Goal: Transaction & Acquisition: Download file/media

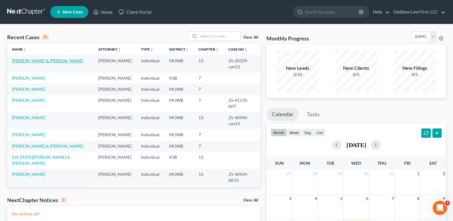
click at [42, 62] on link "[PERSON_NAME] & [PERSON_NAME]" at bounding box center [47, 60] width 71 height 5
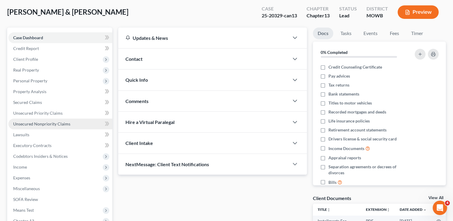
click at [58, 124] on span "Unsecured Nonpriority Claims" at bounding box center [41, 123] width 57 height 5
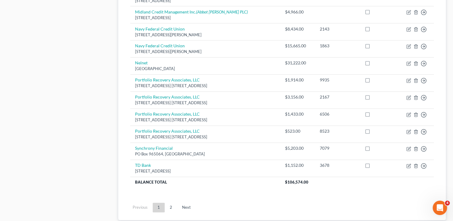
scroll to position [470, 0]
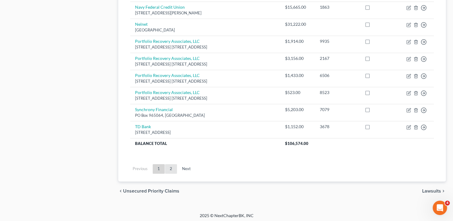
click at [172, 167] on link "2" at bounding box center [171, 169] width 12 height 10
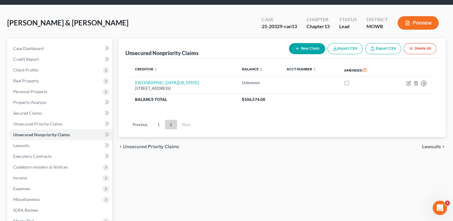
scroll to position [18, 0]
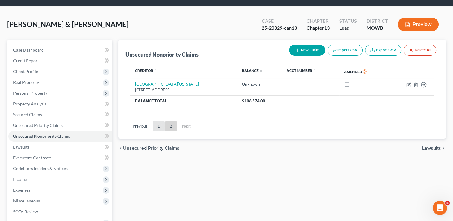
click at [159, 125] on link "1" at bounding box center [159, 126] width 12 height 10
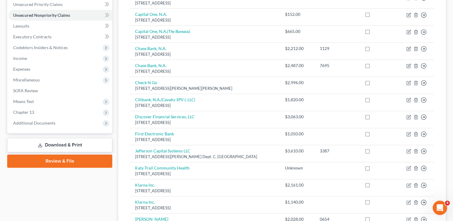
scroll to position [142, 0]
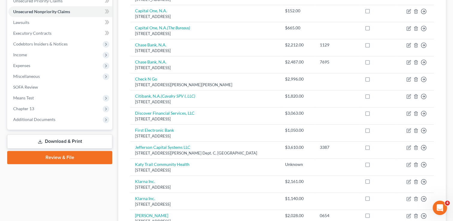
click at [69, 140] on link "Download & Print" at bounding box center [59, 142] width 105 height 14
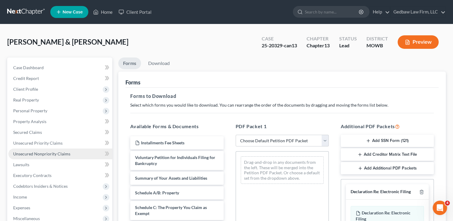
click at [60, 152] on span "Unsecured Nonpriority Claims" at bounding box center [41, 153] width 57 height 5
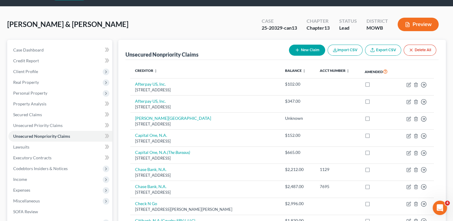
scroll to position [7, 0]
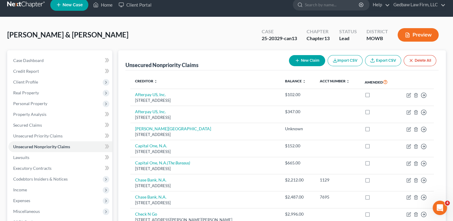
click at [314, 57] on button "New Claim" at bounding box center [307, 60] width 36 height 11
select select "2"
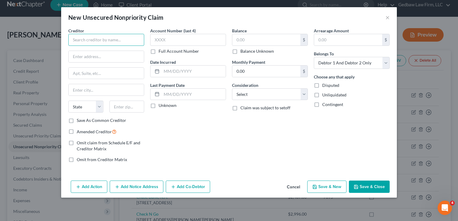
click at [121, 40] on input "text" at bounding box center [106, 40] width 76 height 12
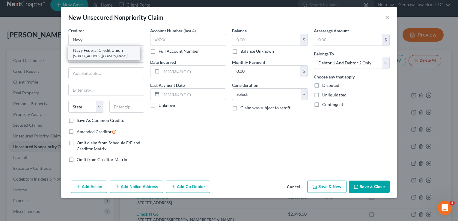
click at [117, 53] on div "[STREET_ADDRESS][PERSON_NAME]" at bounding box center [104, 55] width 62 height 5
type input "Navy Federal Credit Union"
type input "PO Box 3700"
type input "[PERSON_NAME]"
select select "48"
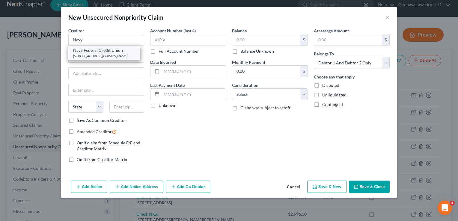
type input "22119"
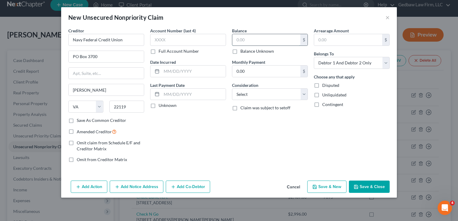
click at [253, 38] on input "text" at bounding box center [266, 39] width 68 height 11
type input "24,800"
click at [273, 94] on select "Select Cable / Satellite Services Collection Agency Credit Card Debt Debt Couns…" at bounding box center [270, 94] width 76 height 12
select select "2"
click at [232, 88] on select "Select Cable / Satellite Services Collection Agency Credit Card Debt Debt Couns…" at bounding box center [270, 94] width 76 height 12
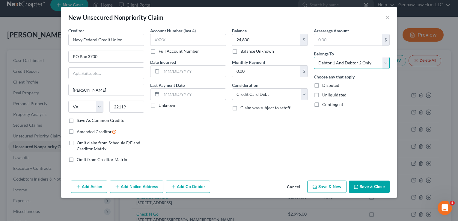
click at [362, 64] on select "Select Debtor 1 Only Debtor 2 Only Debtor 1 And Debtor 2 Only At Least One Of T…" at bounding box center [352, 63] width 76 height 12
select select "0"
click at [314, 57] on select "Select Debtor 1 Only Debtor 2 Only Debtor 1 And Debtor 2 Only At Least One Of T…" at bounding box center [352, 63] width 76 height 12
click at [377, 185] on button "Save & Close" at bounding box center [369, 187] width 41 height 13
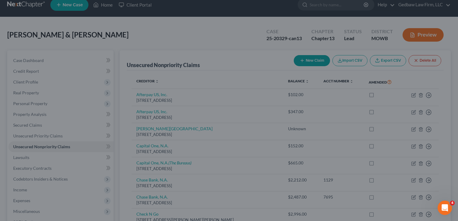
type input "24,800.00"
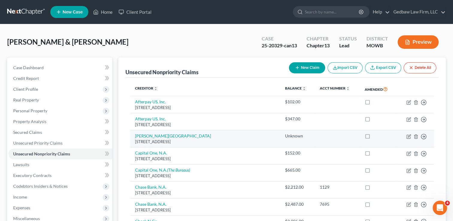
scroll to position [0, 0]
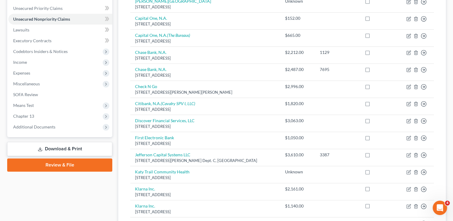
click at [74, 147] on link "Download & Print" at bounding box center [59, 149] width 105 height 14
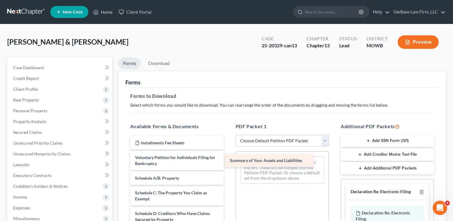
drag, startPoint x: 185, startPoint y: 179, endPoint x: 283, endPoint y: 162, distance: 100.0
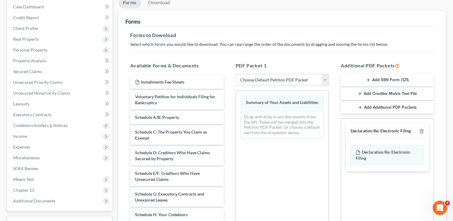
scroll to position [67, 0]
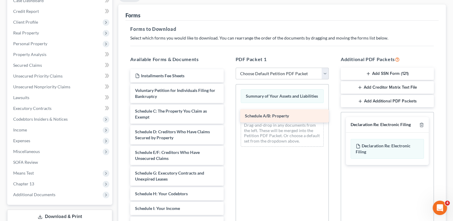
drag, startPoint x: 187, startPoint y: 112, endPoint x: 297, endPoint y: 117, distance: 110.1
click at [228, 117] on div "Schedule A/B: Property Installments Fee Sheets Voluntary Petition for Individua…" at bounding box center [177, 212] width 103 height 287
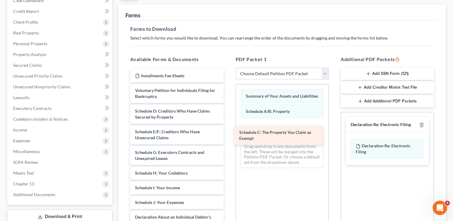
drag, startPoint x: 194, startPoint y: 112, endPoint x: 303, endPoint y: 134, distance: 110.6
click at [228, 134] on div "Schedule C: The Property You Claim as Exempt Installments Fee Sheets Voluntary …" at bounding box center [177, 202] width 103 height 267
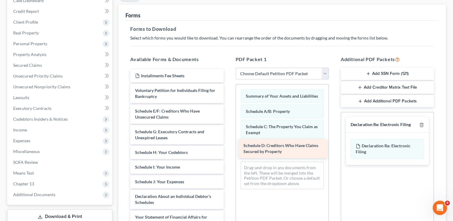
drag, startPoint x: 183, startPoint y: 113, endPoint x: 292, endPoint y: 148, distance: 114.0
click at [228, 148] on div "Schedule D: Creditors Who Have Claims Secured by Property Installments Fee Shee…" at bounding box center [177, 192] width 103 height 246
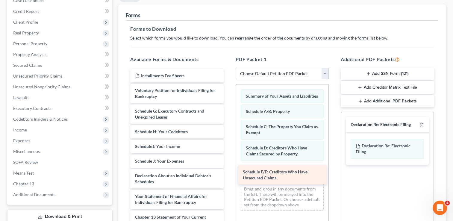
drag, startPoint x: 185, startPoint y: 116, endPoint x: 292, endPoint y: 177, distance: 124.0
click at [228, 177] on div "Schedule E/F: Creditors Who Have Unsecured Claims Installments Fee Sheets Volun…" at bounding box center [177, 181] width 103 height 225
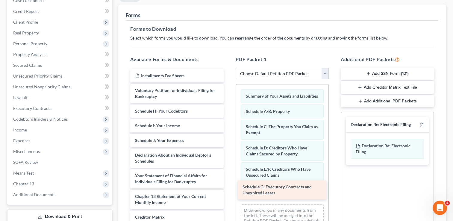
drag, startPoint x: 185, startPoint y: 117, endPoint x: 292, endPoint y: 194, distance: 131.9
click at [228, 194] on div "Schedule G: Executory Contracts and Unexpired Leases Installments Fee Sheets Vo…" at bounding box center [177, 171] width 103 height 205
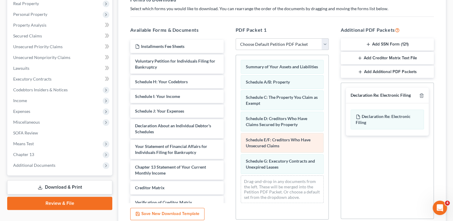
scroll to position [105, 0]
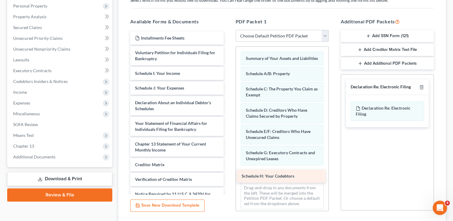
drag, startPoint x: 180, startPoint y: 75, endPoint x: 286, endPoint y: 179, distance: 148.5
click at [228, 179] on div "Schedule H: Your Codebtors Installments Fee Sheets Voluntary Petition for Indiv…" at bounding box center [177, 126] width 103 height 190
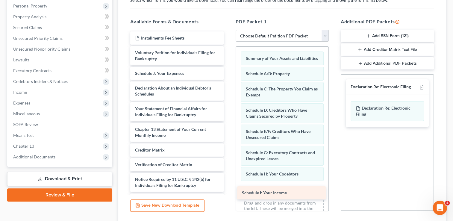
drag, startPoint x: 173, startPoint y: 75, endPoint x: 280, endPoint y: 194, distance: 160.0
click at [228, 194] on div "Schedule I: Your Income Installments Fee Sheets Voluntary Petition for Individu…" at bounding box center [177, 118] width 103 height 175
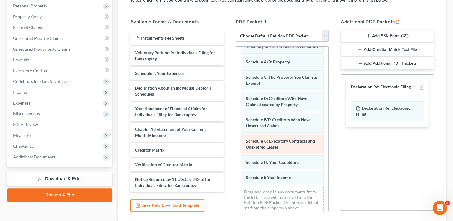
scroll to position [24, 0]
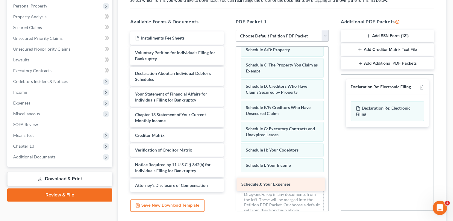
drag, startPoint x: 181, startPoint y: 73, endPoint x: 288, endPoint y: 185, distance: 154.1
click at [228, 185] on div "Schedule J: Your Expenses Installments Fee Sheets Voluntary Petition for Indivi…" at bounding box center [177, 111] width 103 height 161
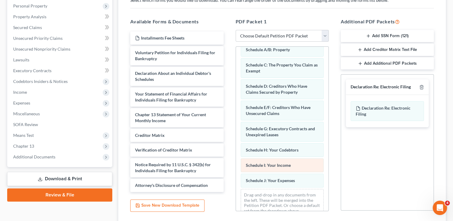
scroll to position [39, 0]
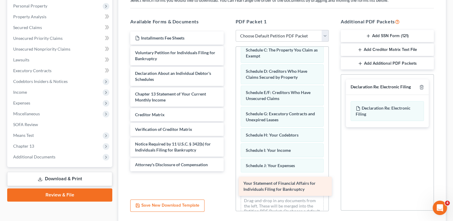
drag, startPoint x: 183, startPoint y: 96, endPoint x: 291, endPoint y: 186, distance: 140.9
click at [228, 171] on div "Your Statement of Financial Affairs for Individuals Filing for Bankruptcy Insta…" at bounding box center [177, 101] width 103 height 140
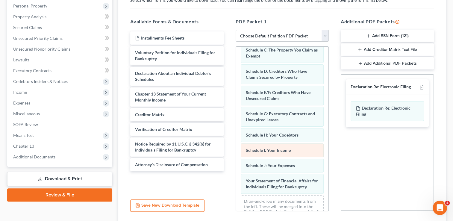
scroll to position [60, 0]
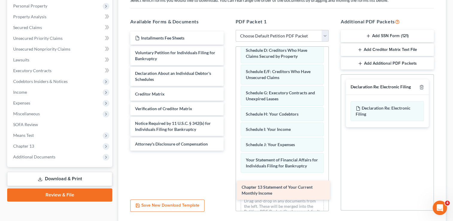
drag, startPoint x: 178, startPoint y: 94, endPoint x: 285, endPoint y: 188, distance: 142.0
click at [228, 151] on div "Chapter 13 Statement of Your Current Monthly Income Installments Fee Sheets Vol…" at bounding box center [177, 90] width 103 height 119
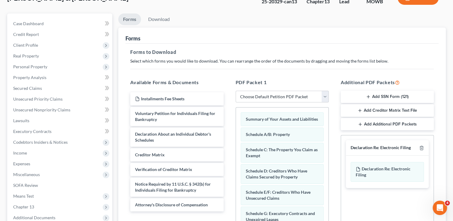
scroll to position [30, 0]
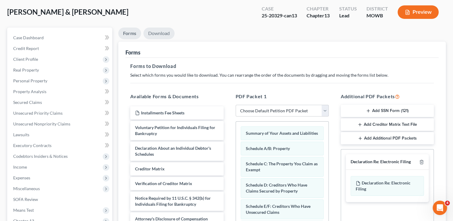
click at [163, 33] on link "Download" at bounding box center [159, 34] width 31 height 12
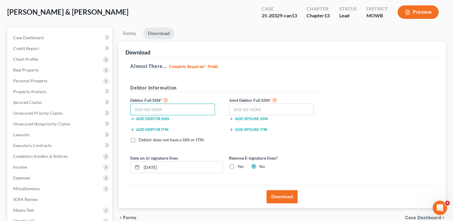
click at [157, 109] on input "text" at bounding box center [172, 110] width 85 height 12
type input "547-67-5575"
click at [252, 108] on input "text" at bounding box center [271, 110] width 85 height 12
type input "614-12-9727"
click at [238, 166] on label "Yes" at bounding box center [241, 167] width 6 height 6
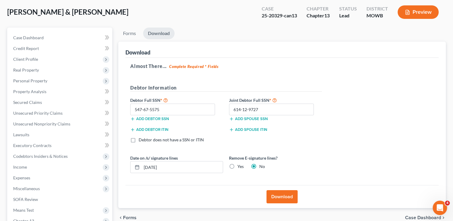
click at [240, 166] on input "Yes" at bounding box center [242, 166] width 4 height 4
radio input "true"
radio input "false"
click at [290, 196] on button "Download" at bounding box center [282, 196] width 31 height 13
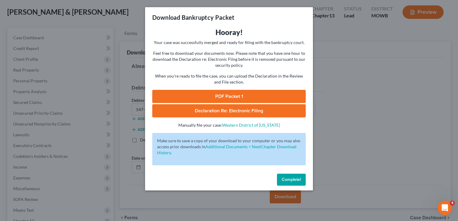
click at [240, 96] on link "PDF Packet 1" at bounding box center [228, 96] width 153 height 13
click at [295, 182] on span "Complete!" at bounding box center [291, 179] width 19 height 5
